Goal: Transaction & Acquisition: Purchase product/service

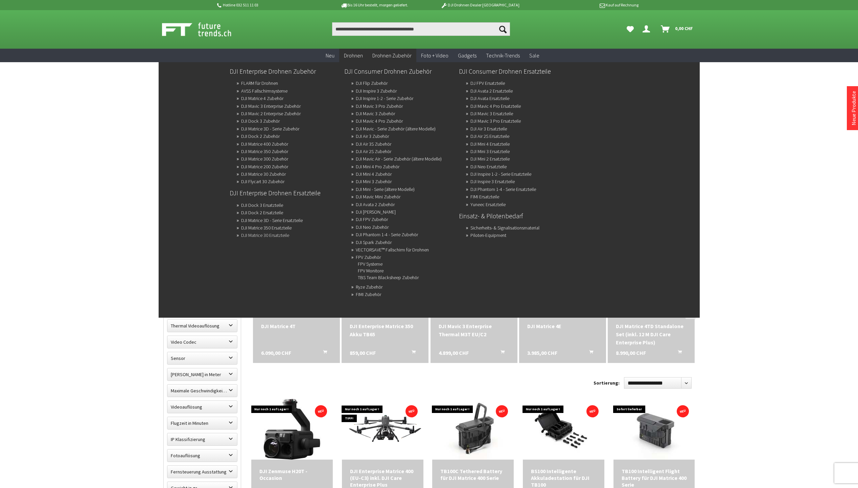
click at [282, 236] on link "DJI Matrice 30 Ersatzteile" at bounding box center [265, 235] width 48 height 9
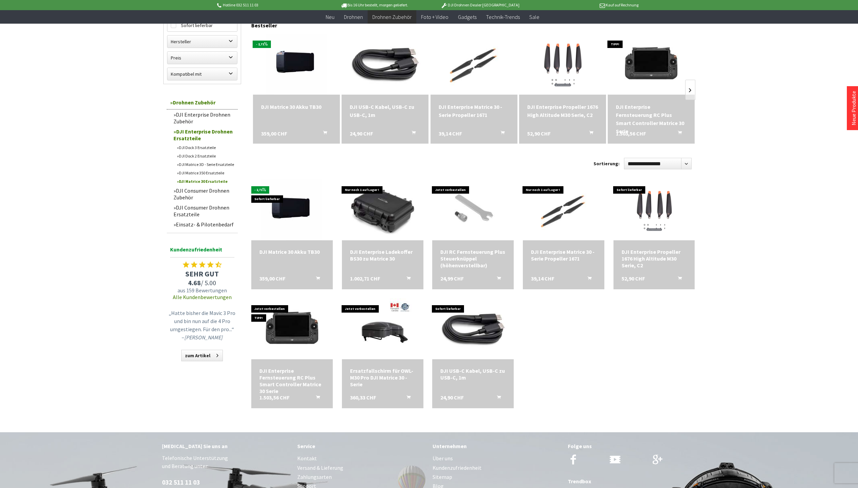
scroll to position [68, 0]
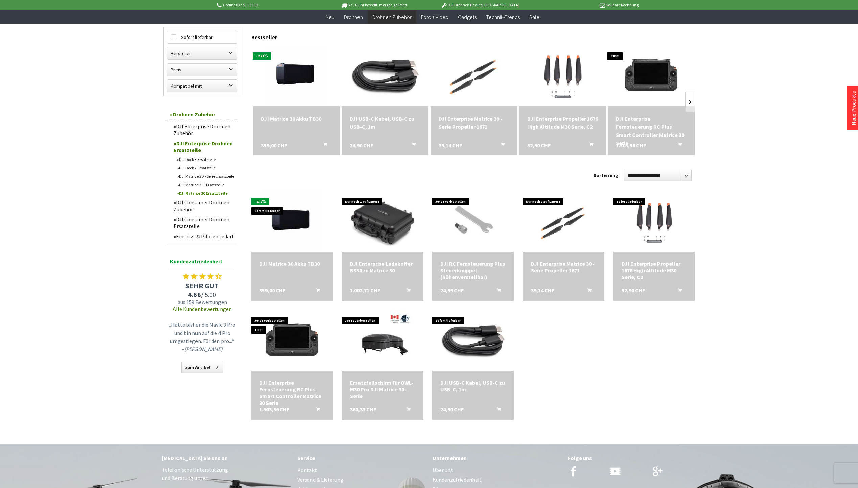
click at [472, 128] on div "DJI Enterprise Matrice 30 - Serie Propeller 1671" at bounding box center [474, 123] width 71 height 16
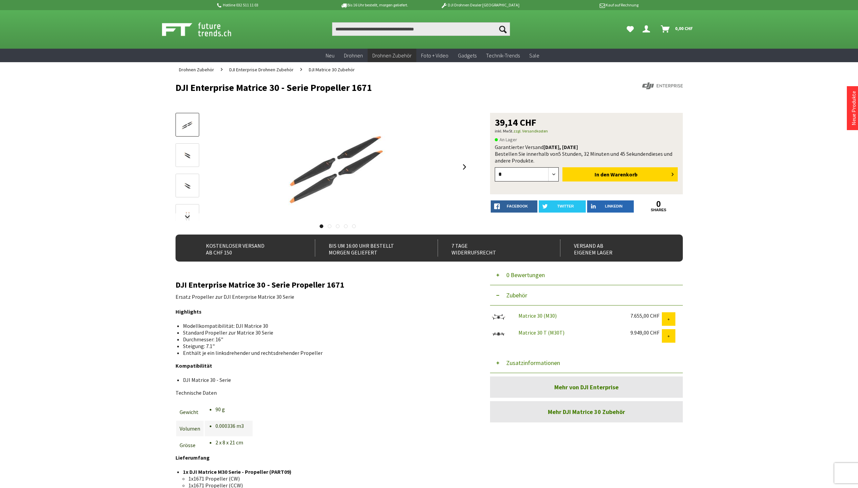
click at [555, 173] on select "* * * * * * * * * ** ** ** ** ** ** ** ** ** ** **" at bounding box center [527, 174] width 64 height 14
select select "*"
click at [495, 167] on select "* * * * * * * * * ** ** ** ** ** ** ** ** ** ** **" at bounding box center [527, 174] width 64 height 14
click at [628, 174] on span "Warenkorb" at bounding box center [624, 174] width 27 height 7
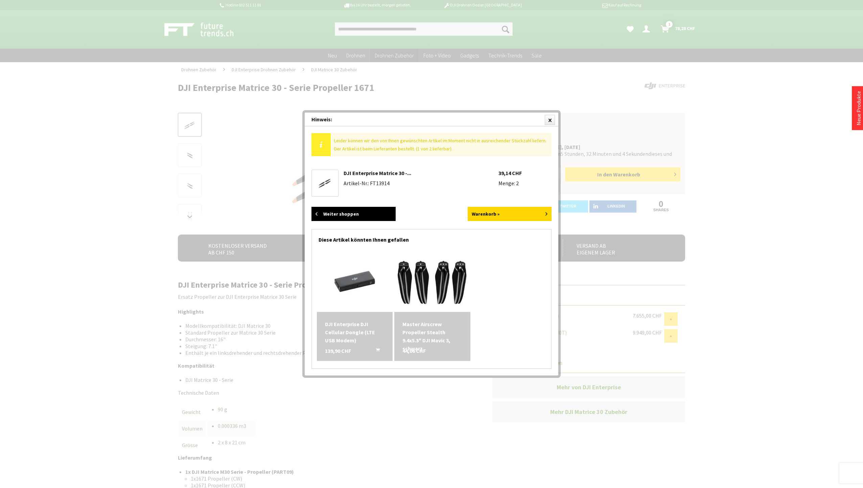
click at [342, 214] on link "Weiter shoppen" at bounding box center [354, 214] width 84 height 14
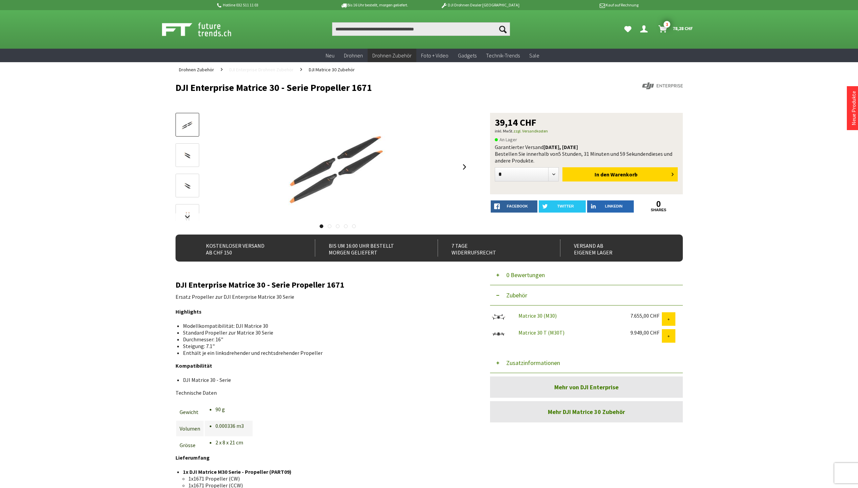
click at [275, 70] on span "DJI Enterprise Drohnen Zubehör" at bounding box center [261, 70] width 64 height 6
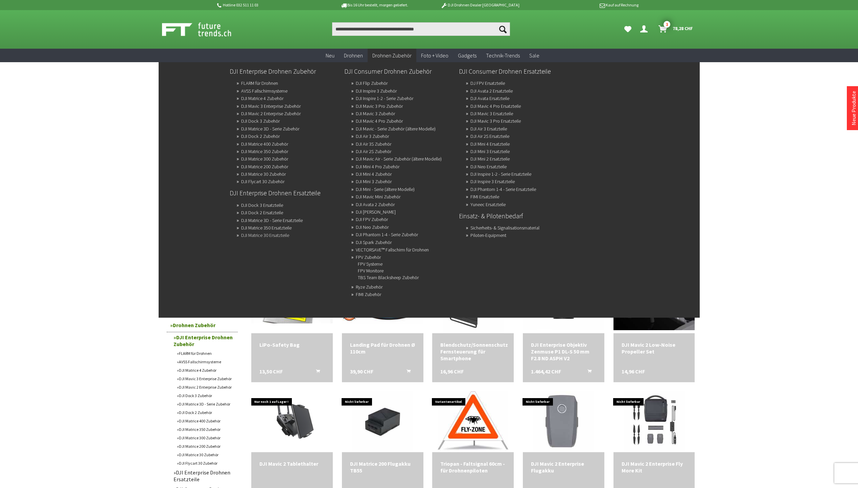
click at [255, 234] on link "DJI Matrice 30 Ersatzteile" at bounding box center [265, 235] width 48 height 9
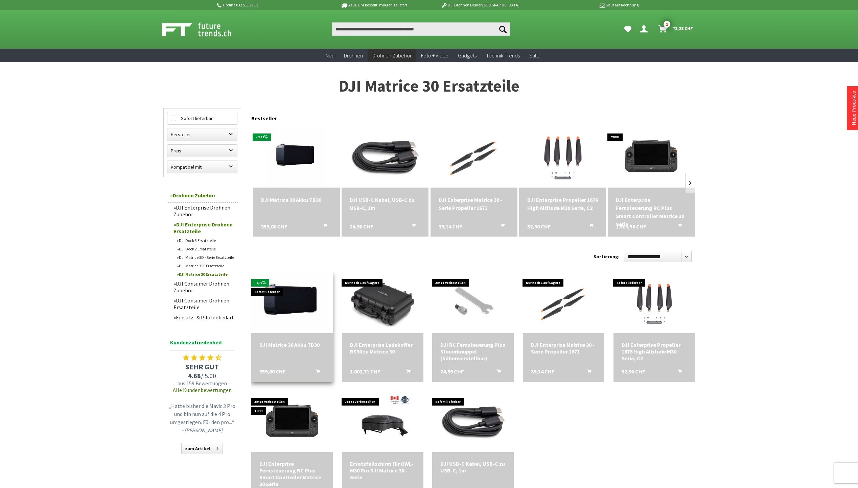
click at [291, 300] on img at bounding box center [291, 302] width 85 height 85
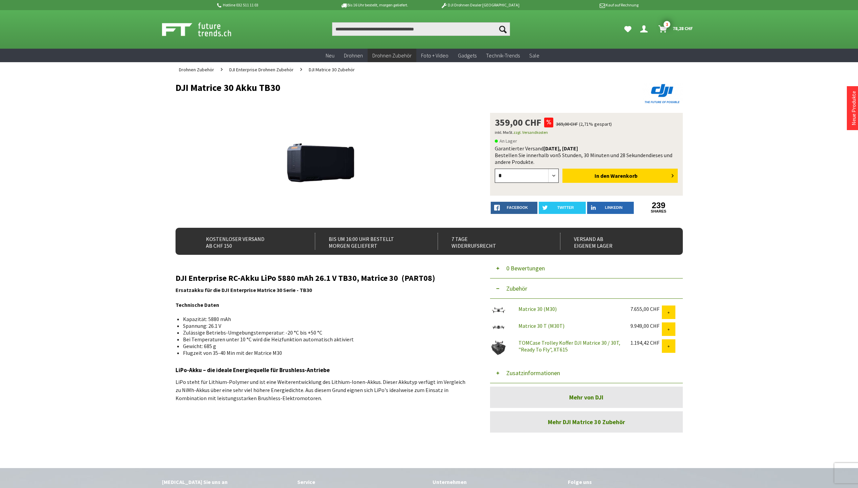
click at [556, 173] on select "* * * * * * * * * ** ** ** ** ** ** ** ** ** ** **" at bounding box center [527, 176] width 64 height 14
select select "*"
click at [495, 169] on select "* * * * * * * * * ** ** ** ** ** ** ** ** ** ** **" at bounding box center [527, 176] width 64 height 14
click at [613, 171] on button "In den Warenkorb" at bounding box center [619, 176] width 115 height 14
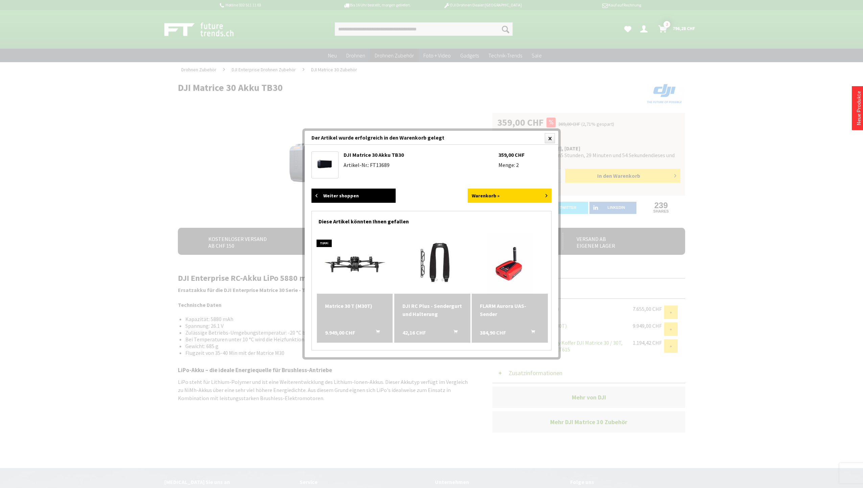
click at [363, 199] on link "Weiter shoppen" at bounding box center [354, 196] width 84 height 14
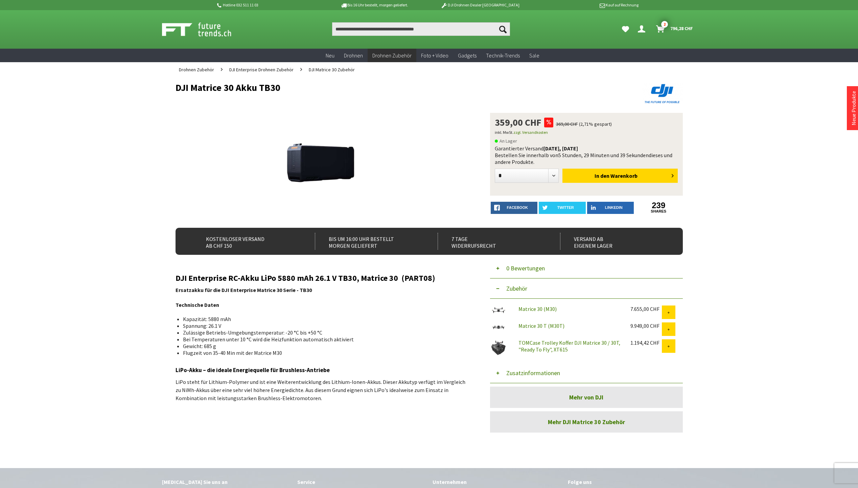
click at [323, 70] on span "DJI Matrice 30 Zubehör" at bounding box center [332, 70] width 46 height 6
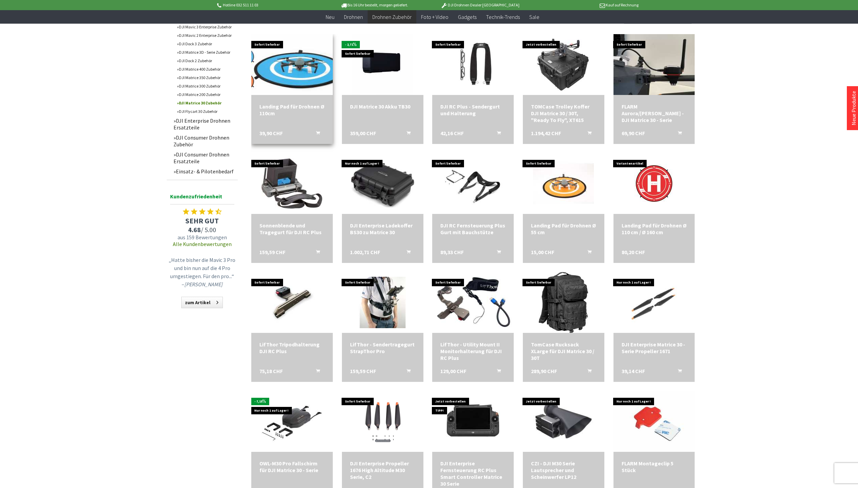
scroll to position [237, 0]
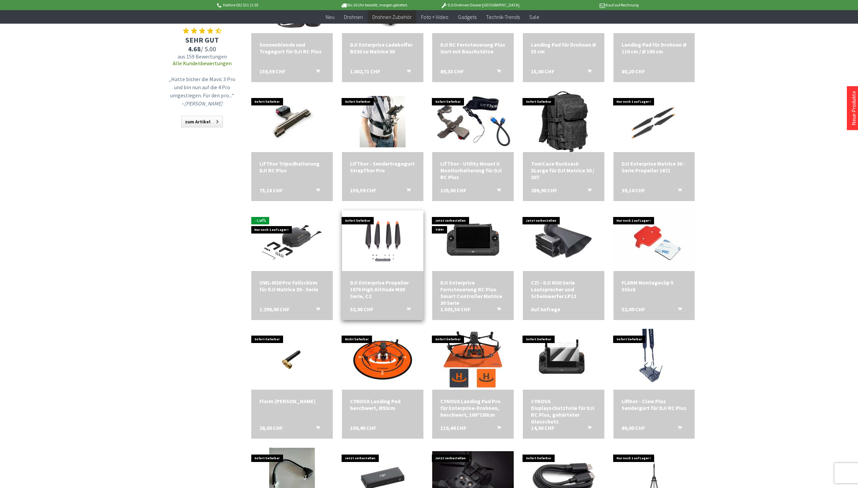
scroll to position [372, 0]
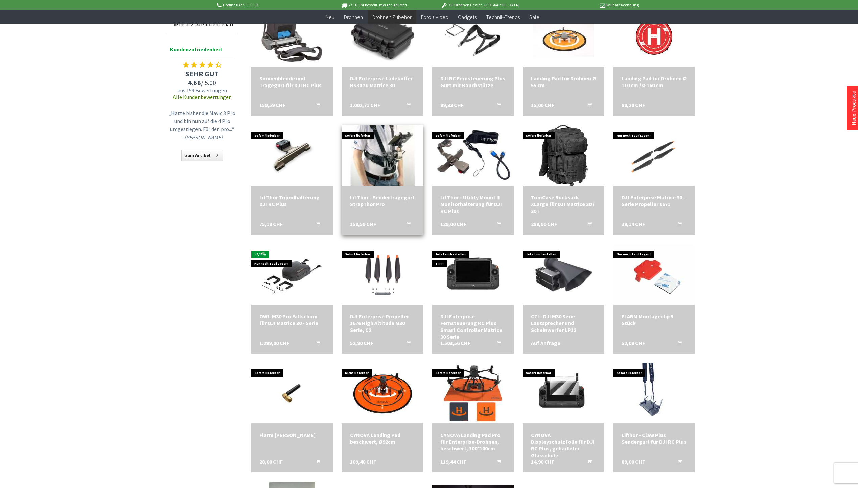
click at [390, 167] on img at bounding box center [382, 156] width 114 height 72
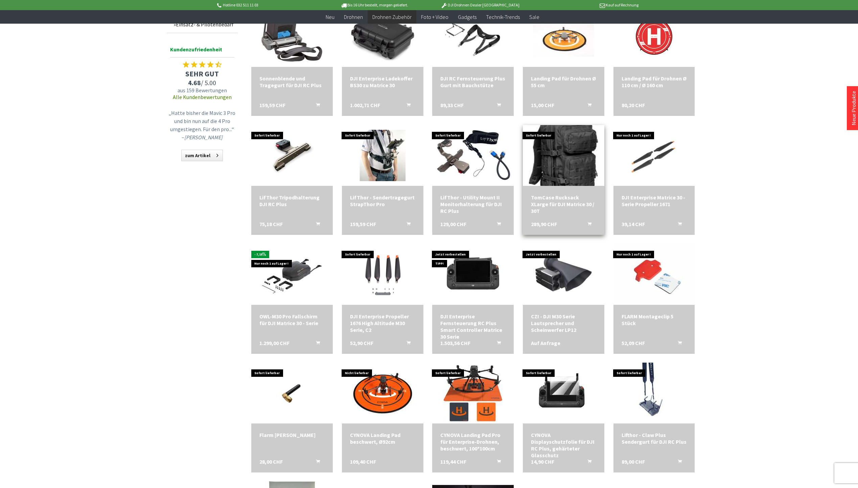
click at [562, 158] on img at bounding box center [563, 155] width 69 height 85
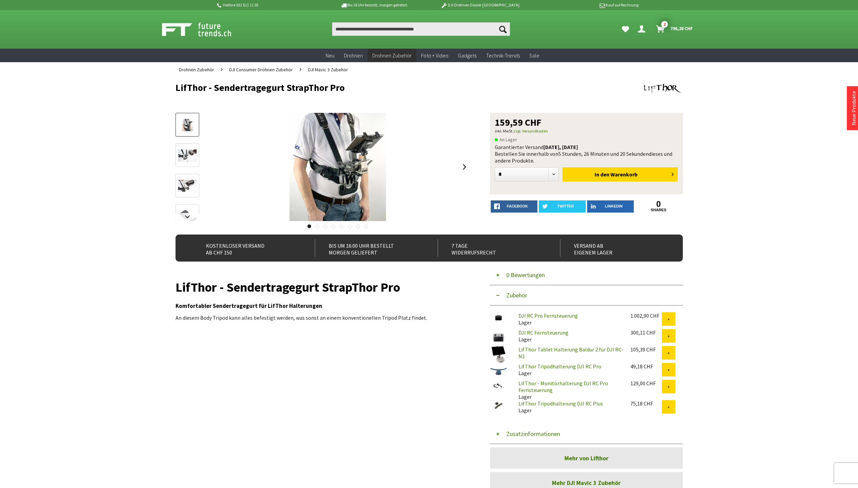
click at [190, 153] on img at bounding box center [188, 156] width 20 height 13
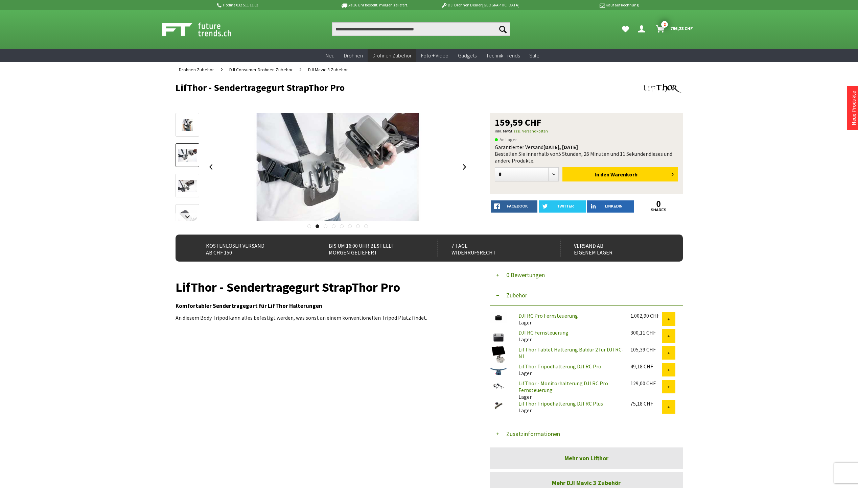
click at [183, 194] on link at bounding box center [188, 186] width 24 height 24
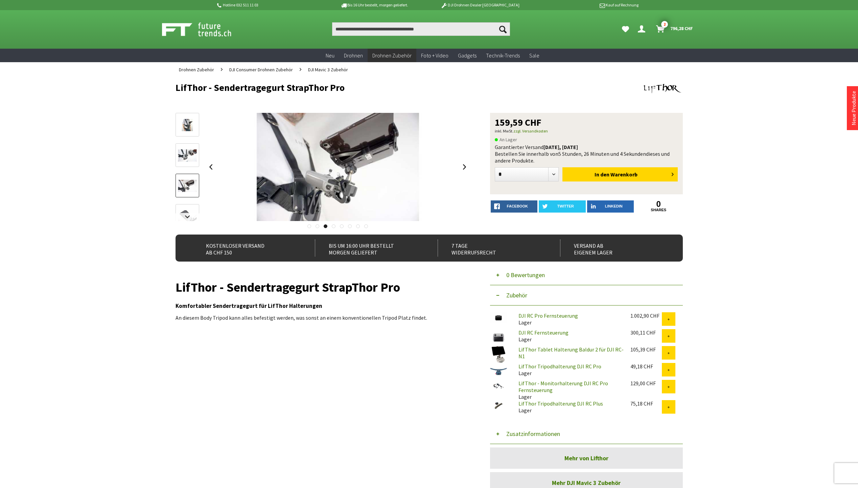
click at [186, 212] on img at bounding box center [188, 216] width 20 height 13
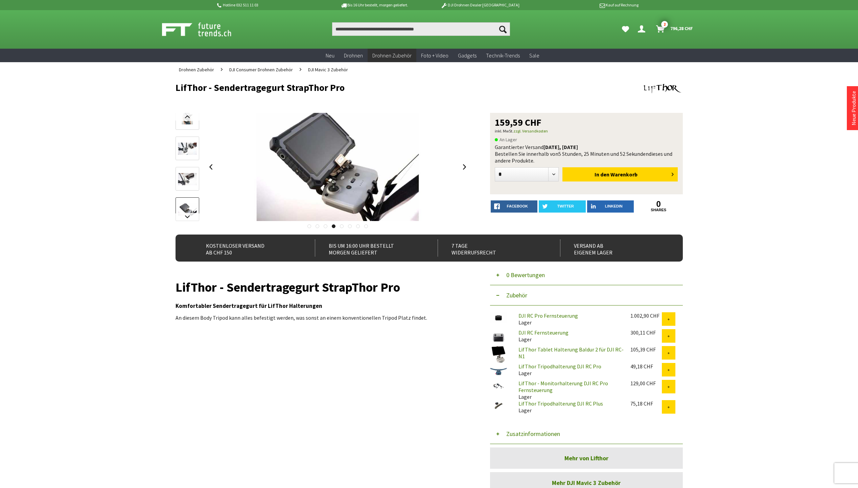
click at [342, 226] on link at bounding box center [342, 227] width 4 height 4
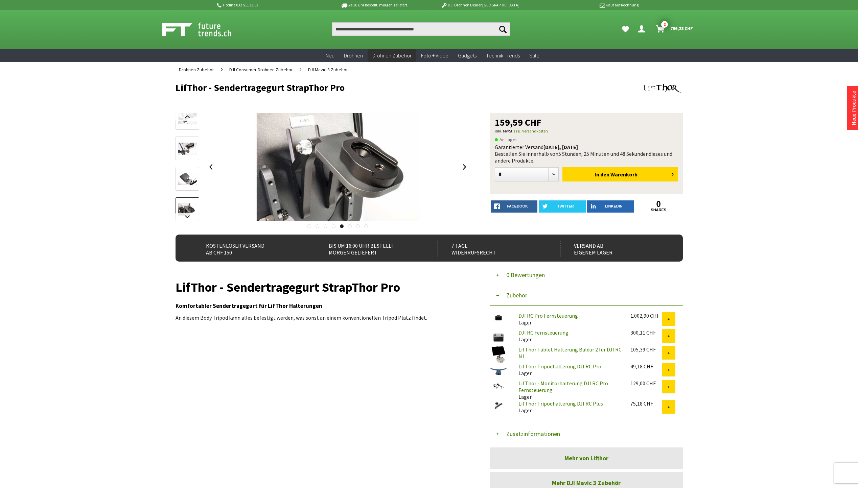
click at [351, 226] on link at bounding box center [350, 227] width 4 height 4
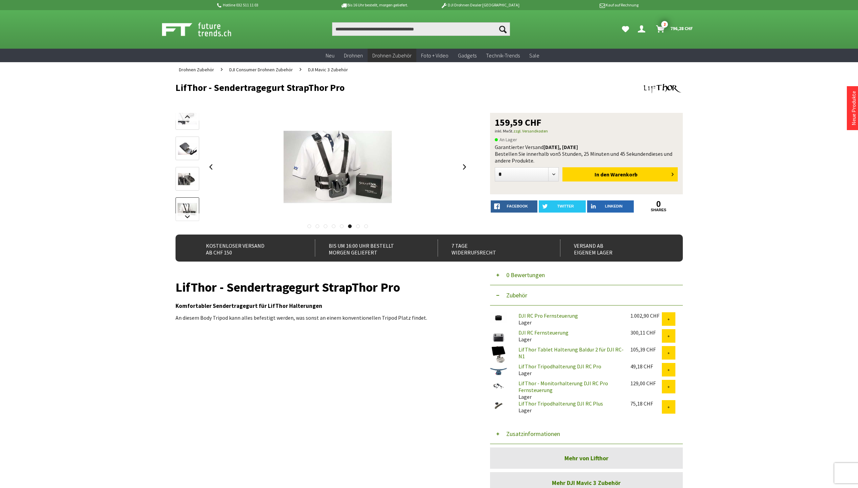
click at [358, 225] on link at bounding box center [358, 227] width 4 height 4
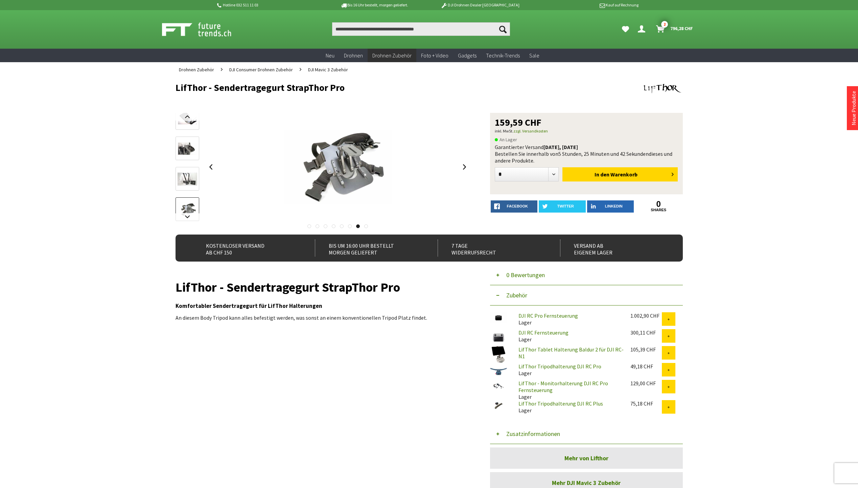
click at [368, 226] on link at bounding box center [366, 227] width 4 height 4
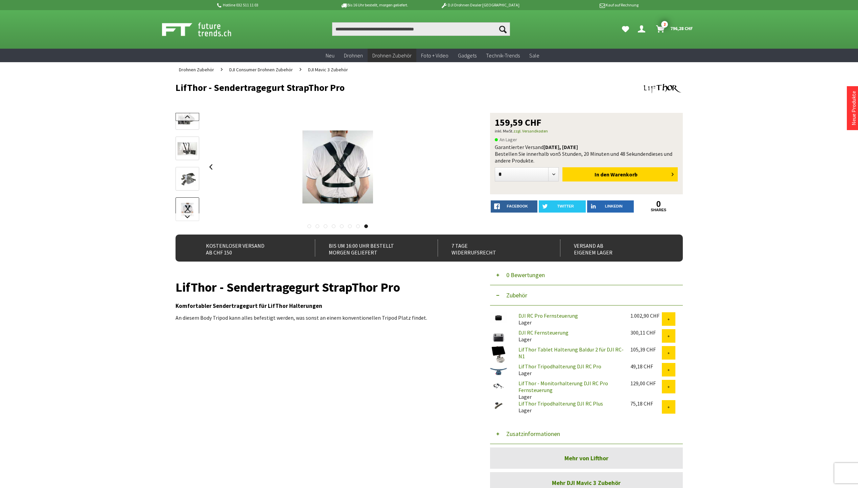
click at [191, 115] on link at bounding box center [188, 117] width 24 height 8
click at [182, 170] on img at bounding box center [188, 172] width 20 height 13
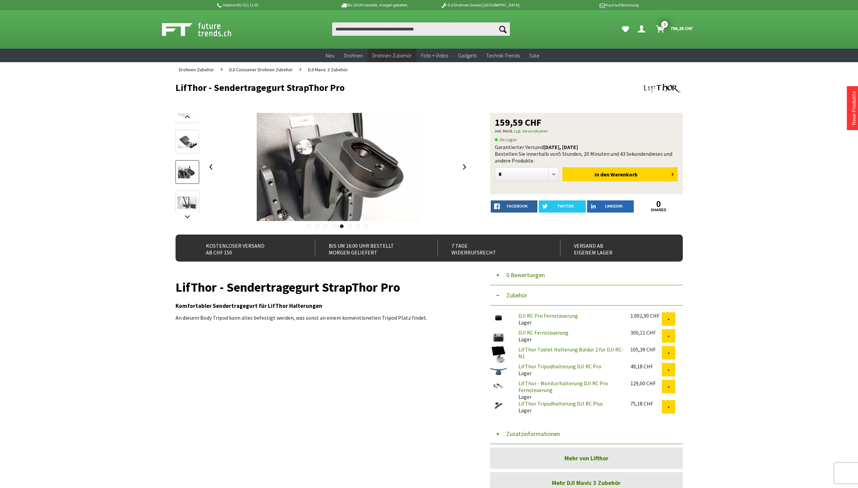
click at [188, 142] on img at bounding box center [188, 142] width 20 height 13
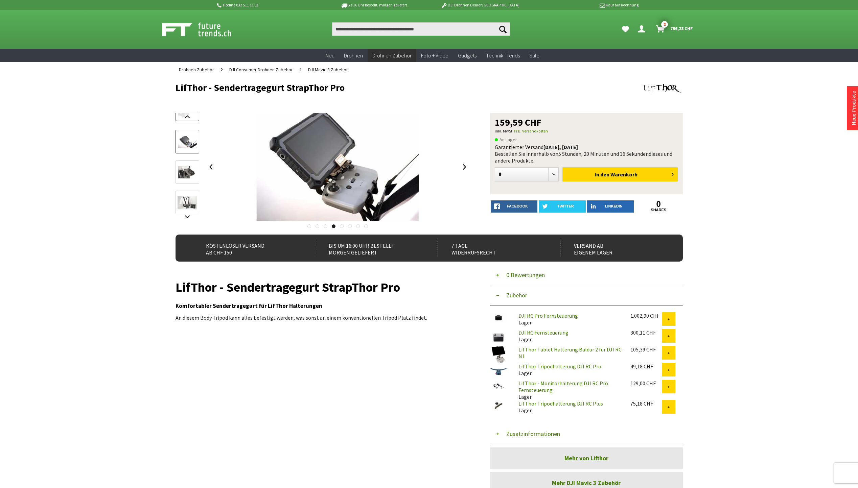
click at [190, 115] on link at bounding box center [188, 117] width 24 height 8
click at [189, 159] on link at bounding box center [188, 166] width 24 height 24
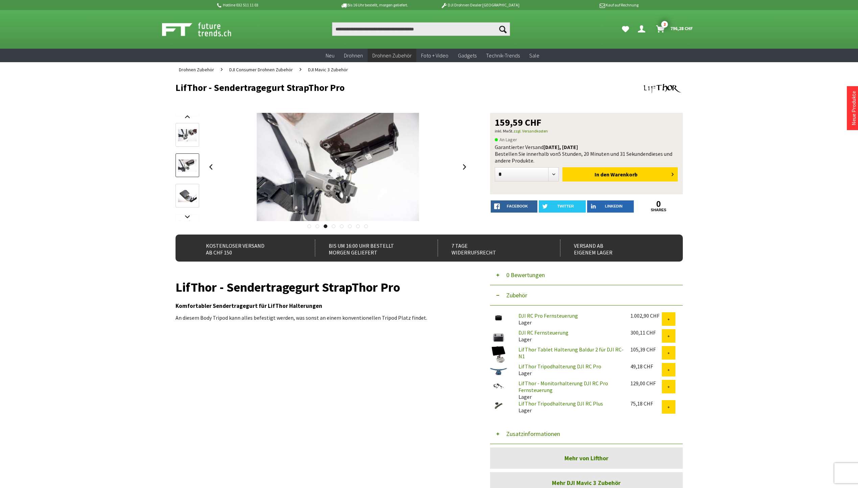
click at [187, 130] on img at bounding box center [188, 135] width 20 height 13
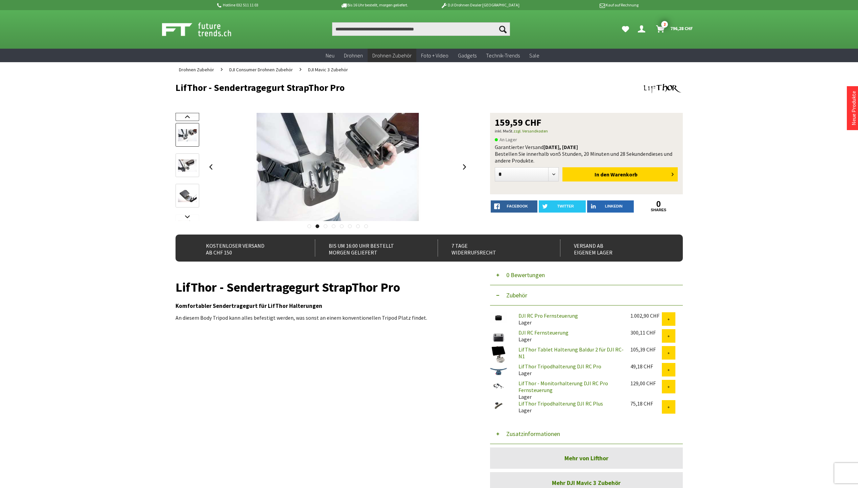
click at [186, 118] on link at bounding box center [188, 117] width 24 height 8
click at [190, 123] on img at bounding box center [188, 125] width 20 height 13
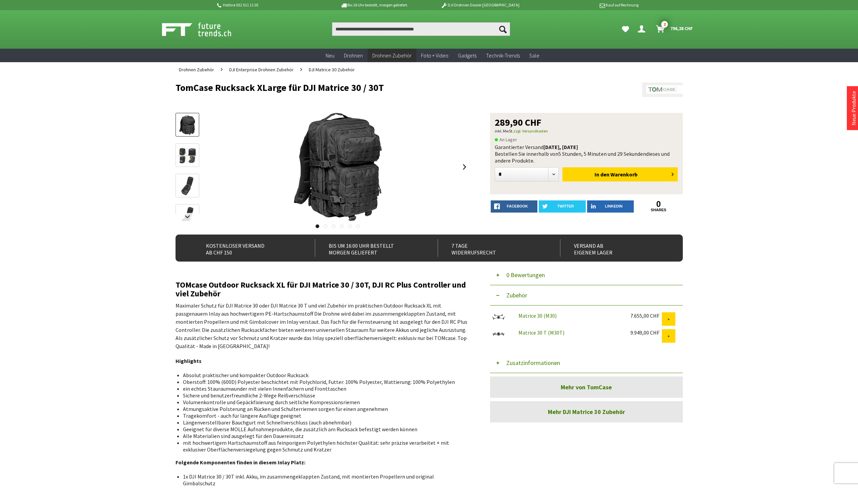
click at [195, 124] on img at bounding box center [187, 125] width 16 height 20
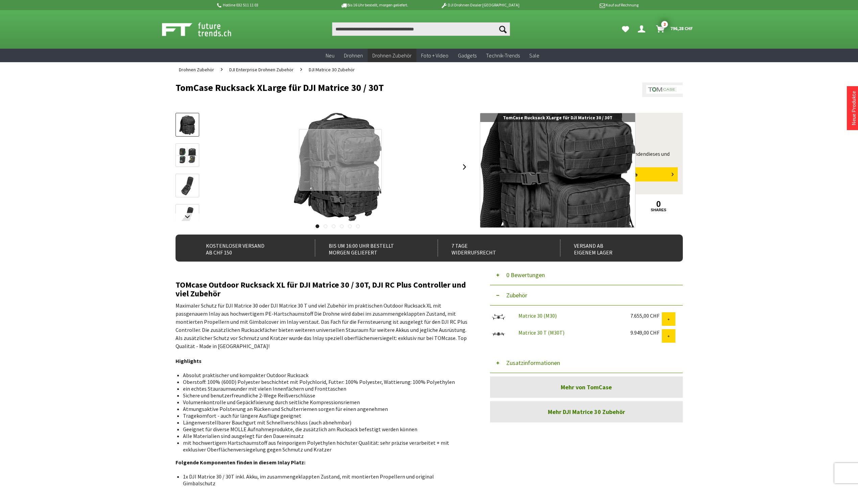
click at [342, 160] on div at bounding box center [340, 159] width 83 height 61
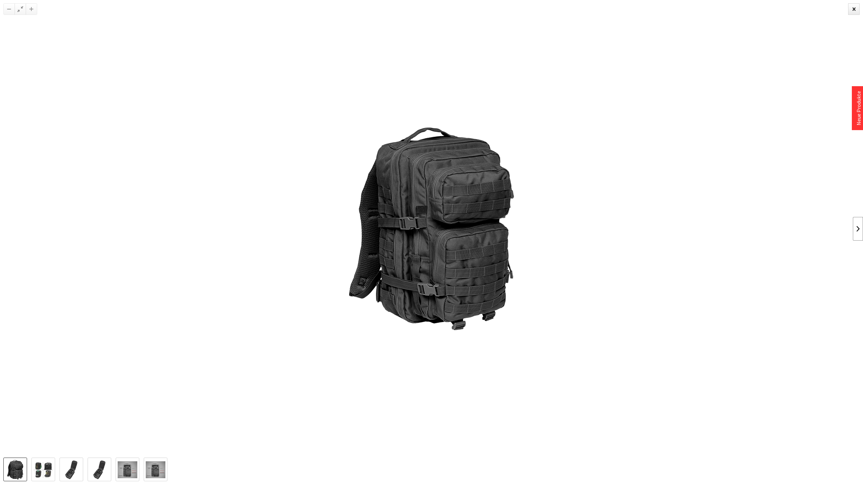
click at [858, 229] on link at bounding box center [858, 229] width 10 height 24
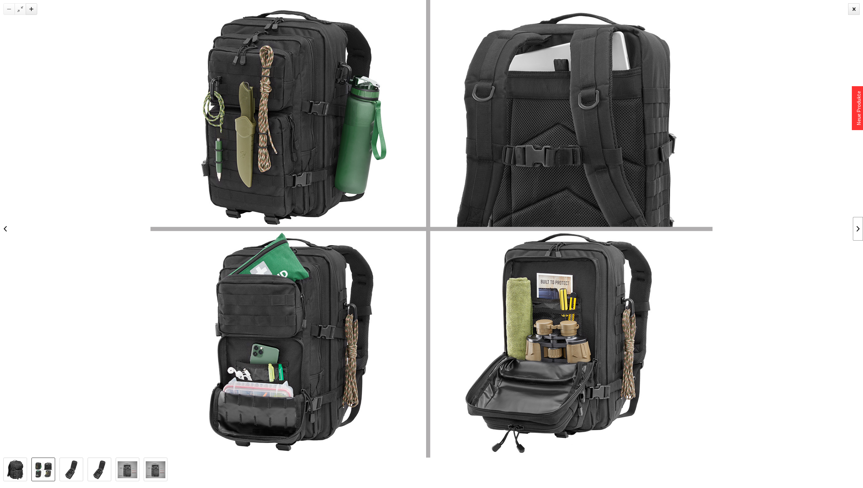
click at [856, 232] on link at bounding box center [858, 229] width 10 height 24
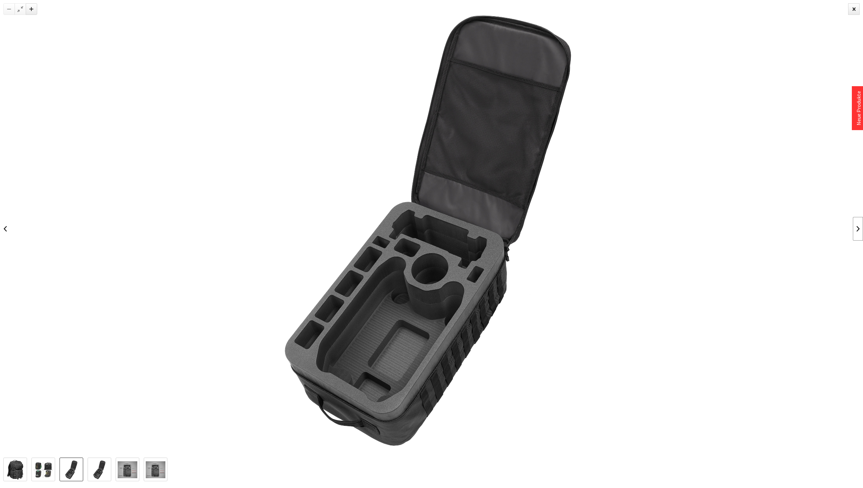
click at [856, 232] on link at bounding box center [858, 229] width 10 height 24
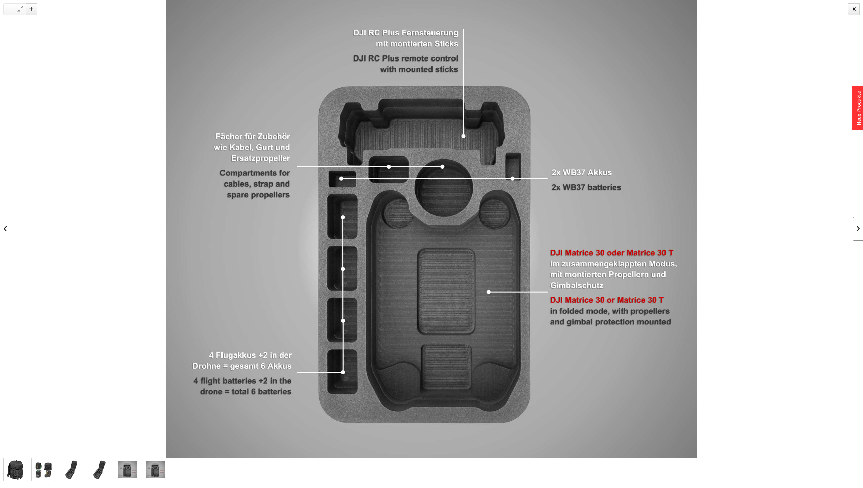
click at [856, 232] on link at bounding box center [858, 229] width 10 height 24
click at [856, 232] on div at bounding box center [431, 229] width 863 height 458
click at [852, 9] on div at bounding box center [854, 9] width 12 height 12
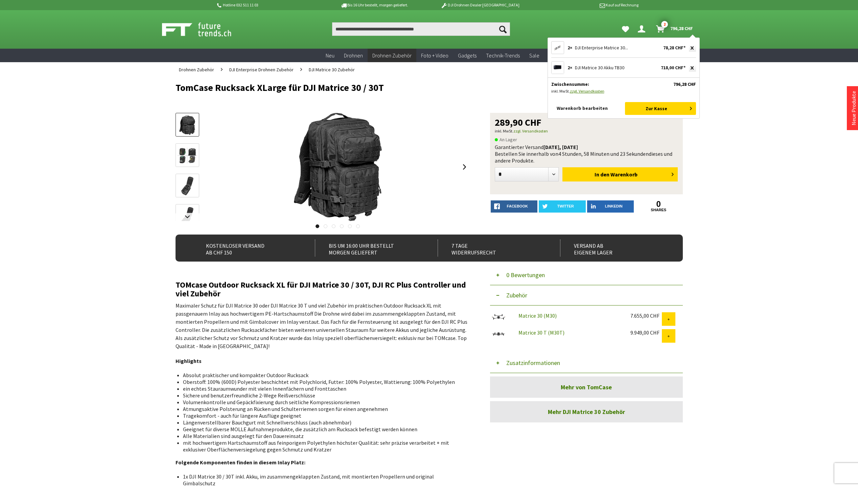
click at [585, 108] on link "Warenkorb bearbeiten" at bounding box center [586, 108] width 71 height 12
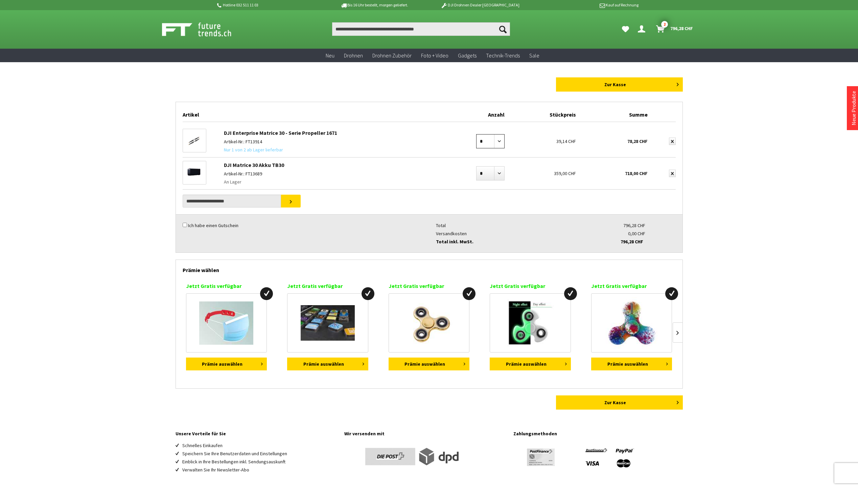
click at [499, 143] on select "* * * * * * * * * ** ** ** ** ** ** ** ** ** ** **" at bounding box center [490, 141] width 28 height 14
click at [196, 142] on img at bounding box center [194, 140] width 23 height 15
click at [501, 142] on select "* * * * * * * * * ** ** ** ** ** ** ** ** ** ** **" at bounding box center [490, 141] width 28 height 14
select select "*"
click at [476, 134] on select "* * * * * * * * * ** ** ** ** ** ** ** ** ** ** **" at bounding box center [490, 141] width 28 height 14
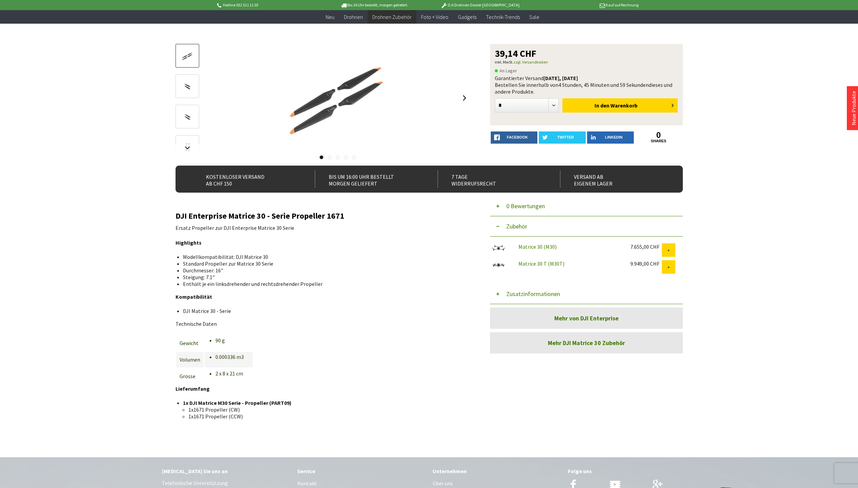
scroll to position [68, 0]
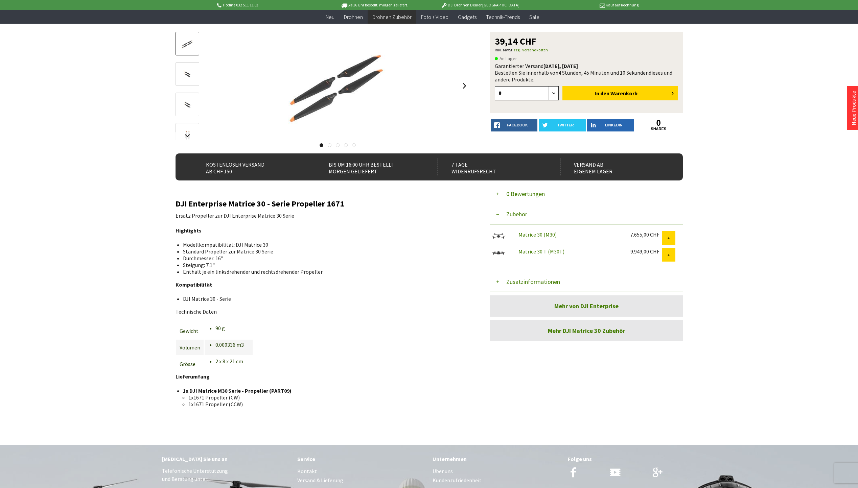
click at [556, 90] on select "* * * * * * * * * ** ** ** ** ** ** ** ** ** ** **" at bounding box center [527, 93] width 64 height 14
select select "*"
click at [495, 86] on select "* * * * * * * * * ** ** ** ** ** ** ** ** ** ** **" at bounding box center [527, 93] width 64 height 14
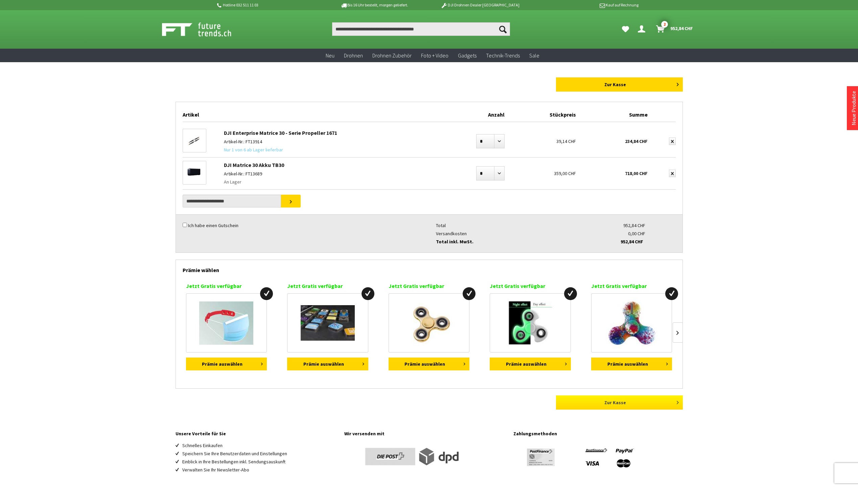
click at [626, 402] on link "Zur Kasse" at bounding box center [619, 403] width 127 height 14
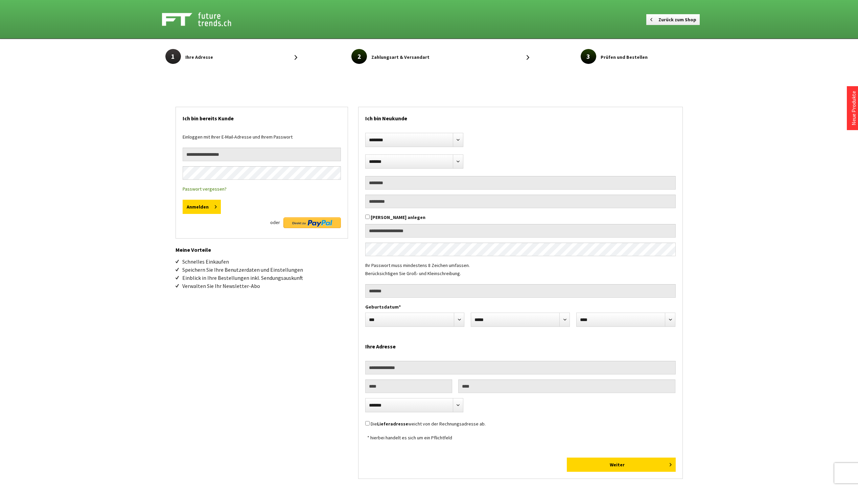
select select "**"
type input "**********"
click at [200, 206] on button "Anmelden" at bounding box center [202, 207] width 38 height 14
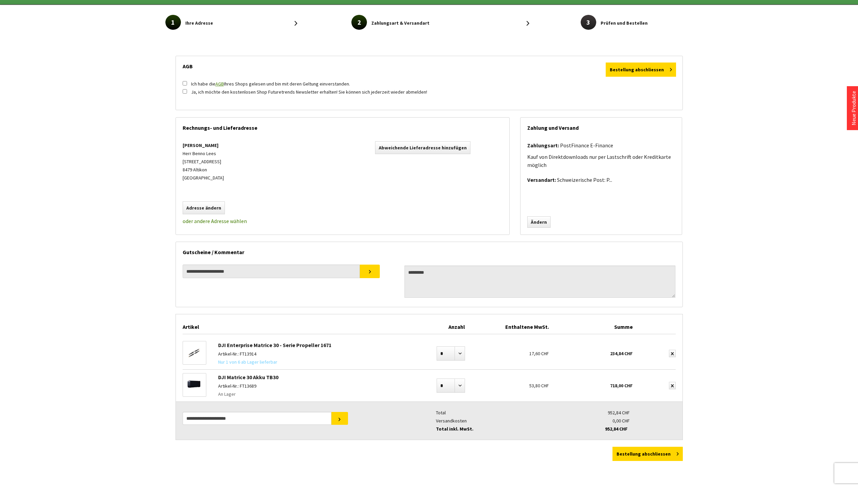
scroll to position [34, 0]
click at [644, 454] on button "Bestellung abschliessen" at bounding box center [648, 454] width 70 height 14
